Goal: Complete application form: Complete application form

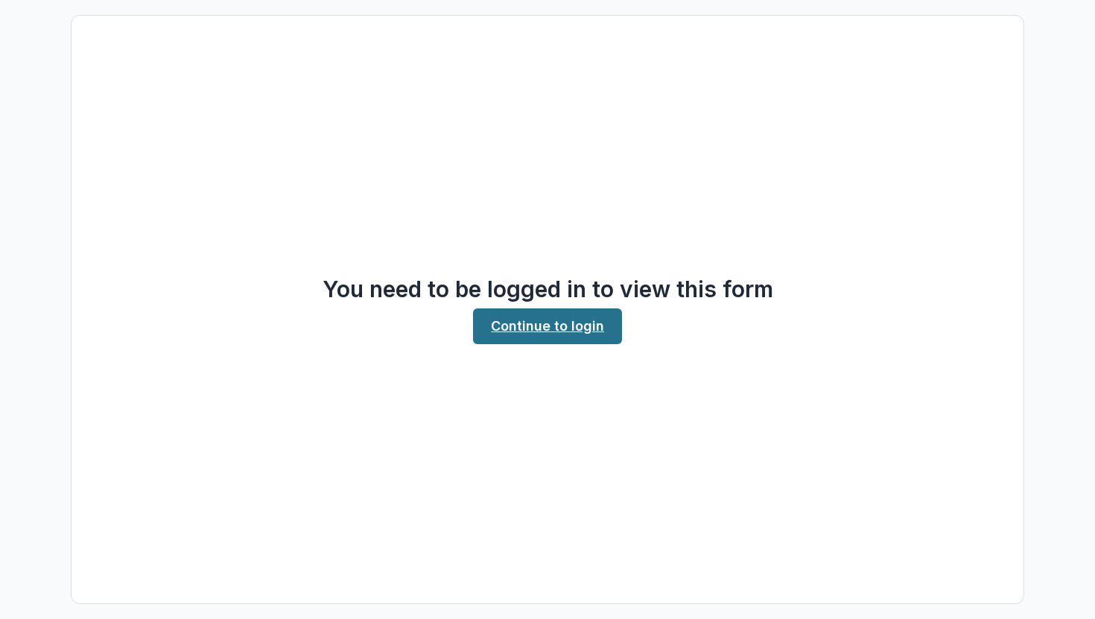
click at [562, 337] on link "Continue to login" at bounding box center [547, 326] width 149 height 36
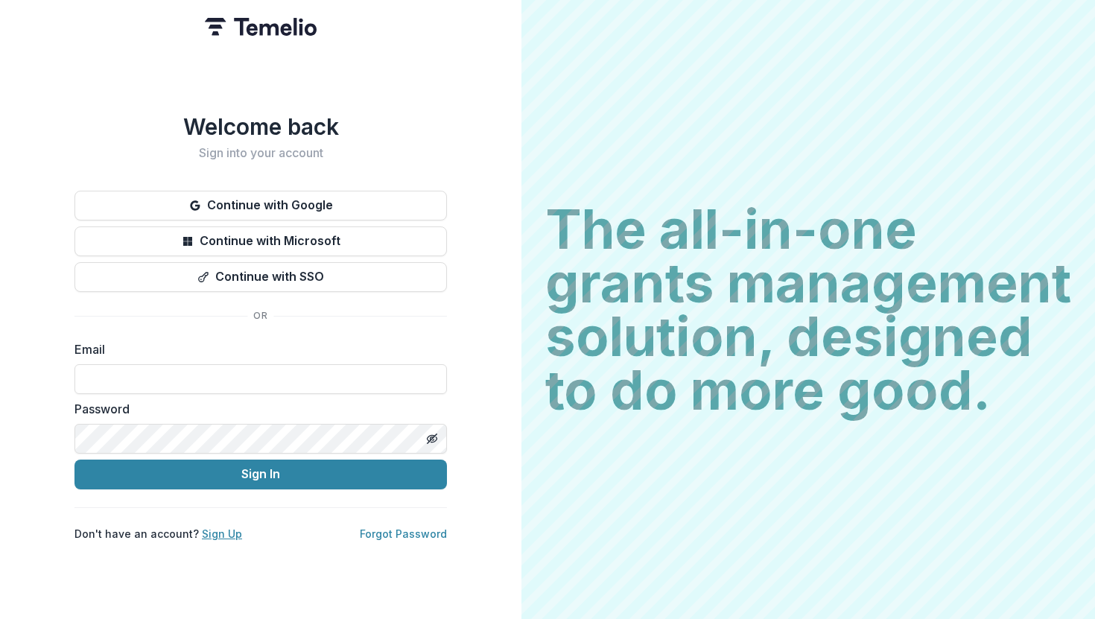
click at [226, 530] on link "Sign Up" at bounding box center [222, 533] width 40 height 13
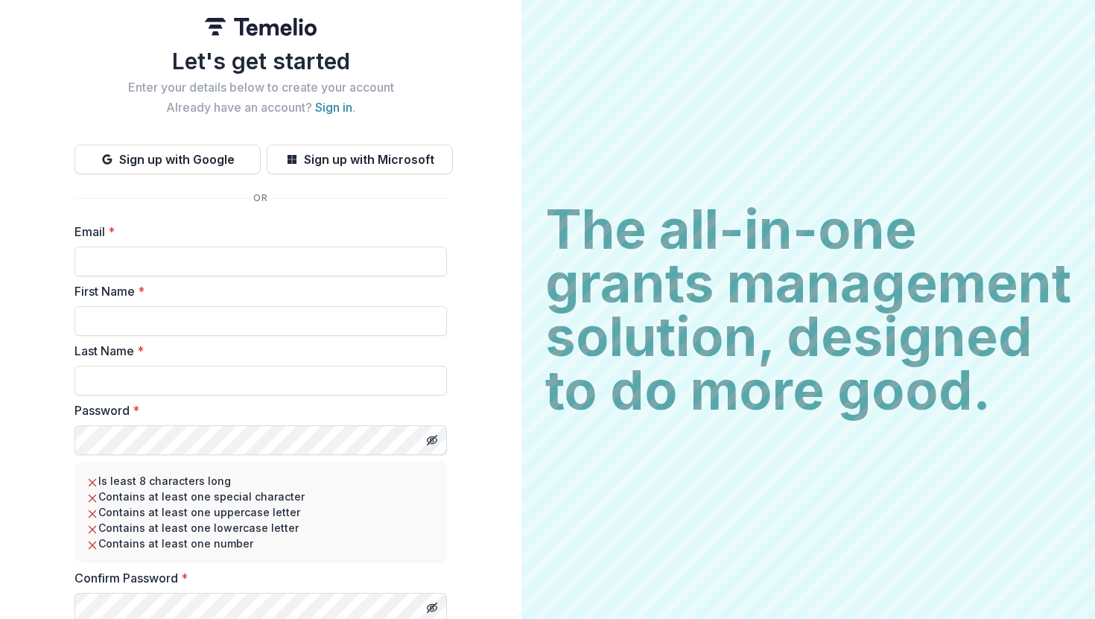
type input "**********"
drag, startPoint x: 307, startPoint y: 261, endPoint x: 56, endPoint y: 254, distance: 251.1
click at [56, 254] on div "**********" at bounding box center [260, 338] width 521 height 676
type input "**********"
click at [89, 328] on input "First Name *" at bounding box center [260, 321] width 372 height 30
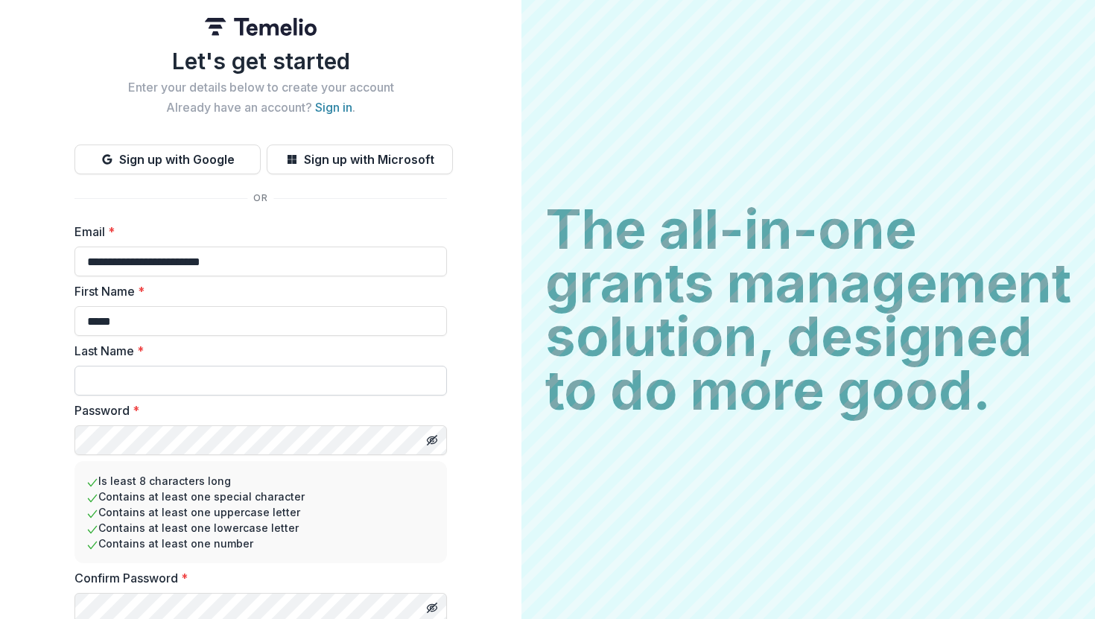
type input "*****"
click at [109, 389] on input "Last Name *" at bounding box center [260, 381] width 372 height 30
type input "*"
click at [66, 442] on div "**********" at bounding box center [260, 338] width 521 height 676
click at [403, 480] on li "Is least 8 characters long" at bounding box center [260, 481] width 349 height 16
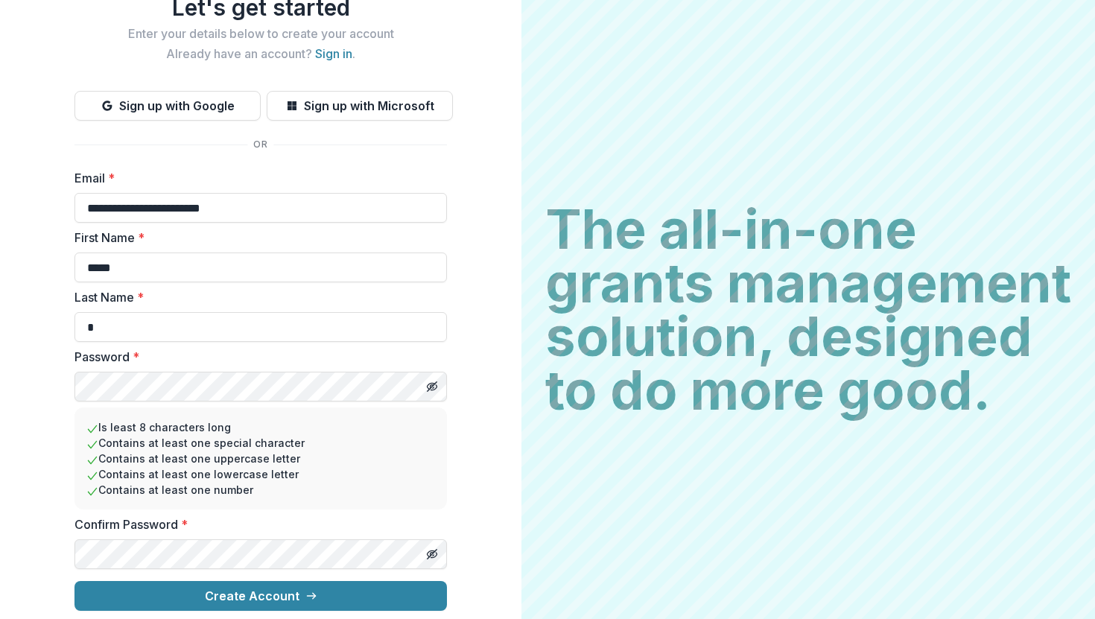
scroll to position [57, 0]
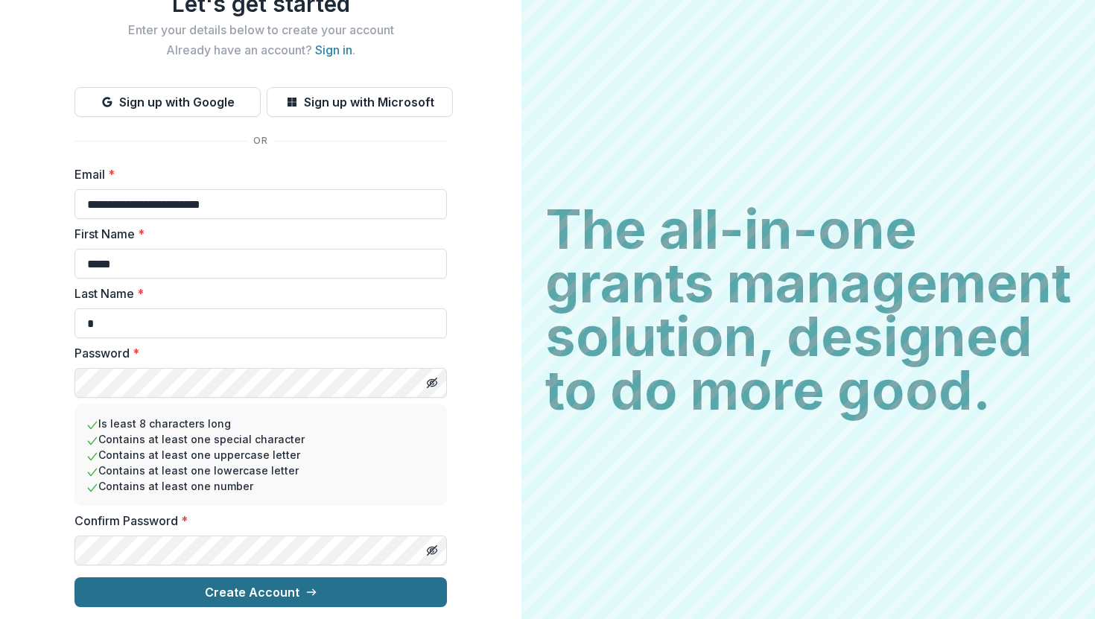
click at [255, 598] on button "Create Account" at bounding box center [260, 592] width 372 height 30
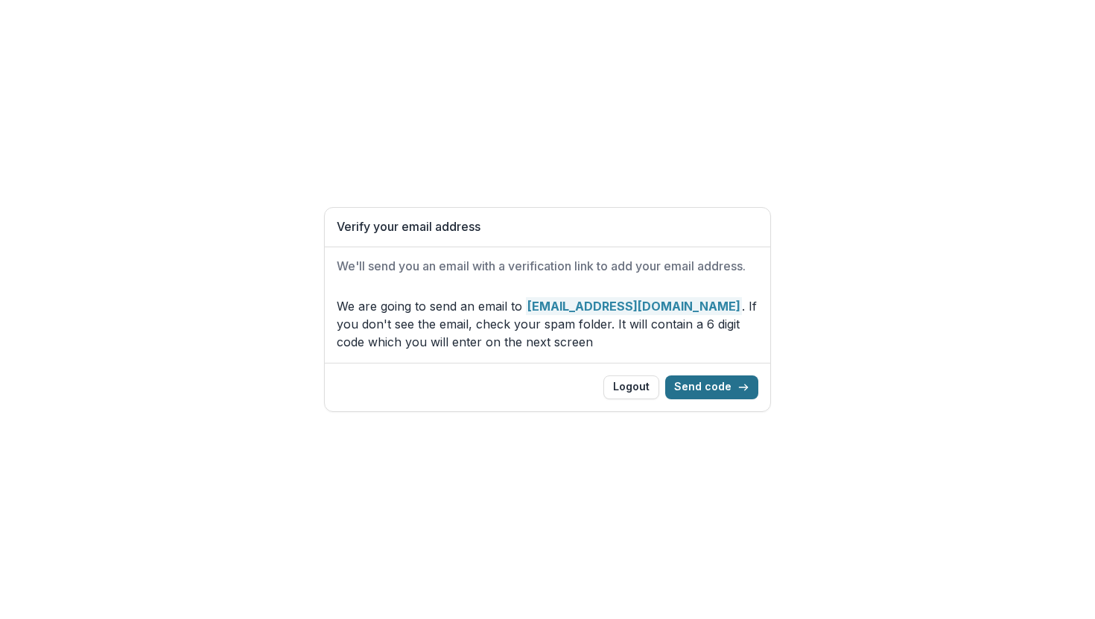
click at [729, 382] on button "Send code" at bounding box center [711, 387] width 93 height 24
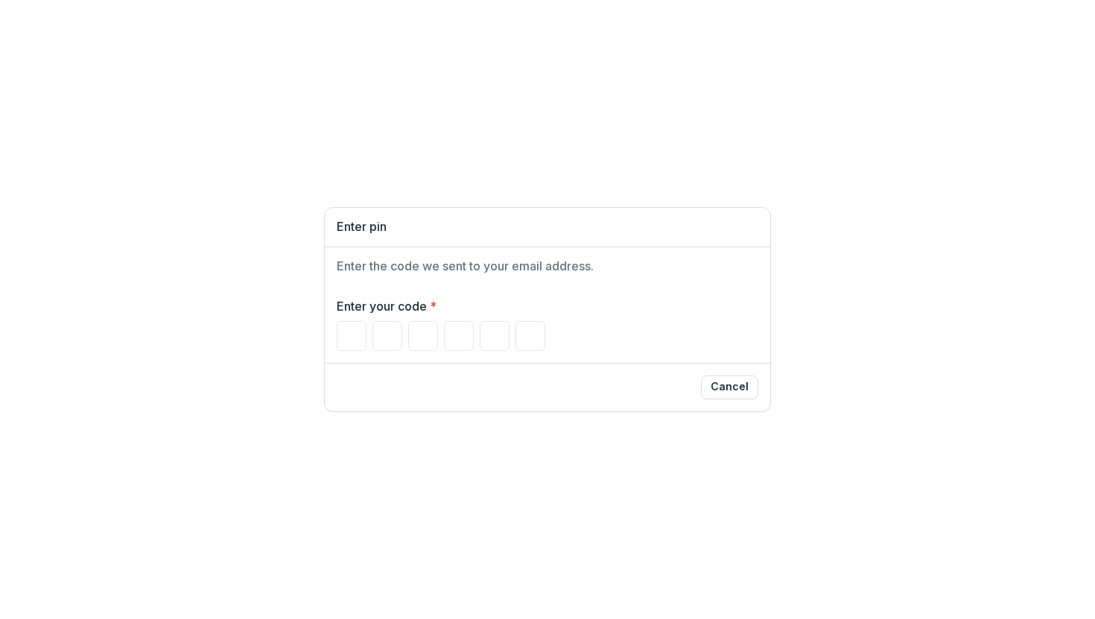
type input "*"
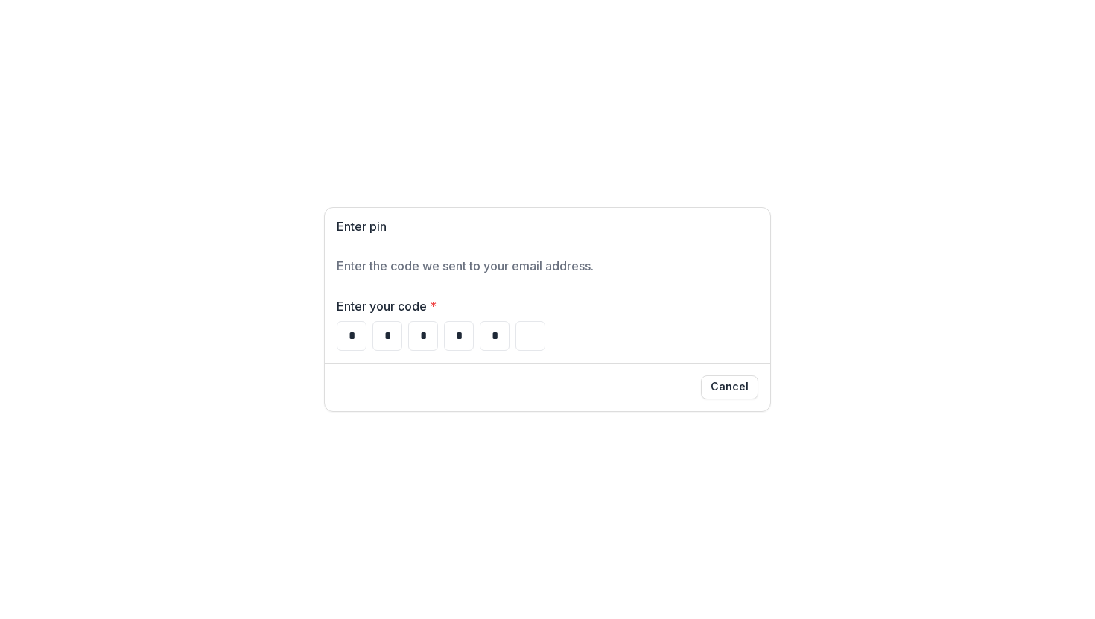
type input "*"
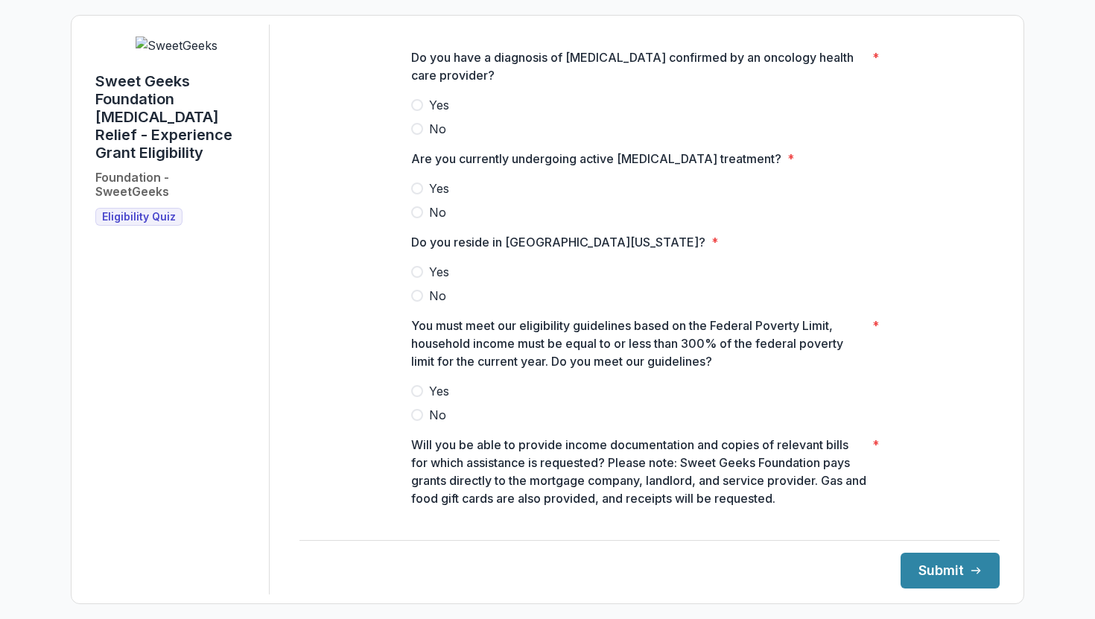
click at [415, 103] on span at bounding box center [417, 105] width 12 height 12
click at [413, 189] on span at bounding box center [417, 188] width 12 height 12
click at [414, 266] on span at bounding box center [417, 272] width 12 height 12
click at [413, 387] on span at bounding box center [417, 391] width 12 height 12
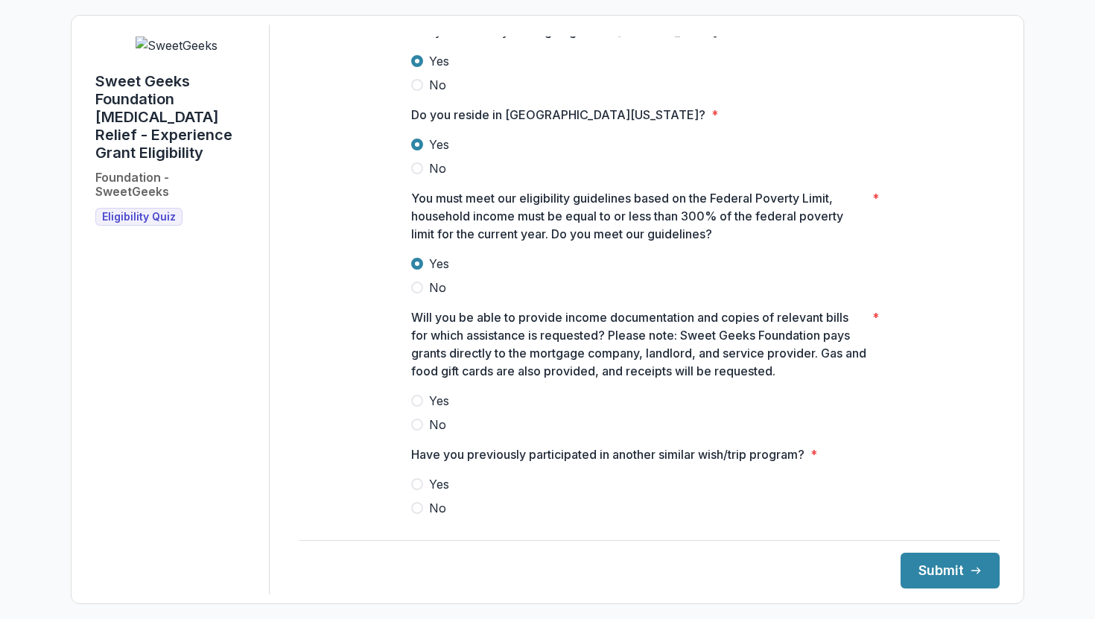
scroll to position [127, 0]
click at [414, 402] on span at bounding box center [417, 401] width 12 height 12
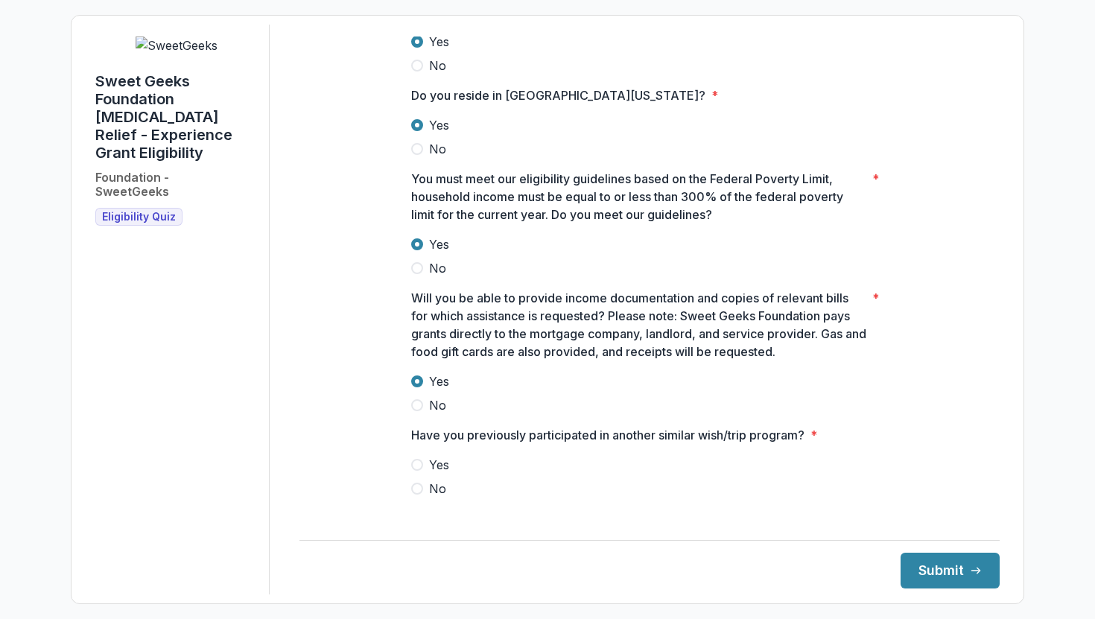
click at [423, 488] on label "No" at bounding box center [649, 489] width 477 height 18
click at [926, 572] on button "Submit" at bounding box center [949, 571] width 99 height 36
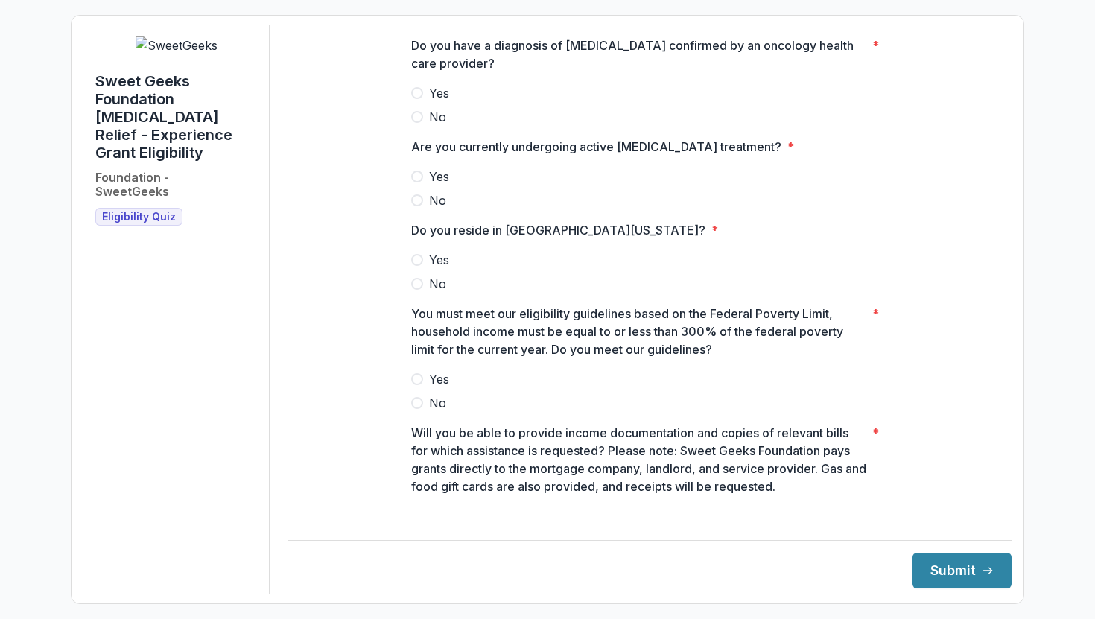
click at [417, 99] on span at bounding box center [417, 93] width 12 height 12
